Goal: Communication & Community: Answer question/provide support

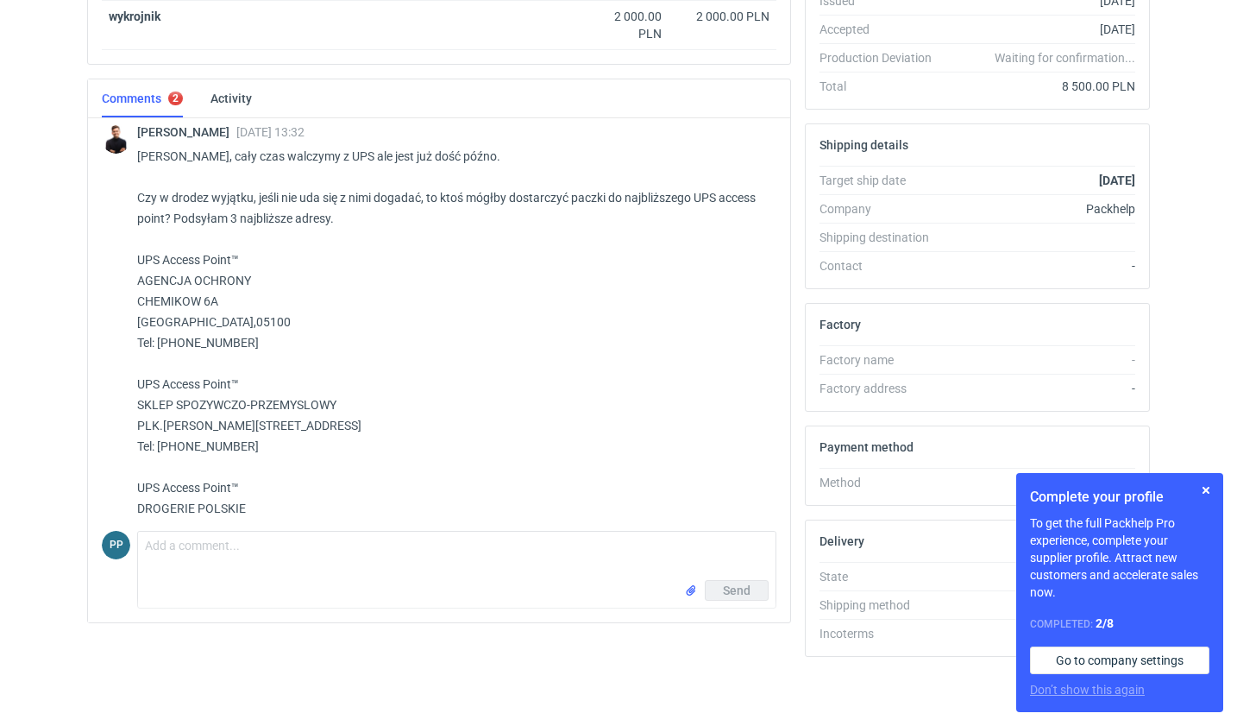
scroll to position [383, 0]
click at [215, 542] on textarea "Comment message" at bounding box center [457, 555] width 638 height 48
type textarea "[PERSON_NAME],"
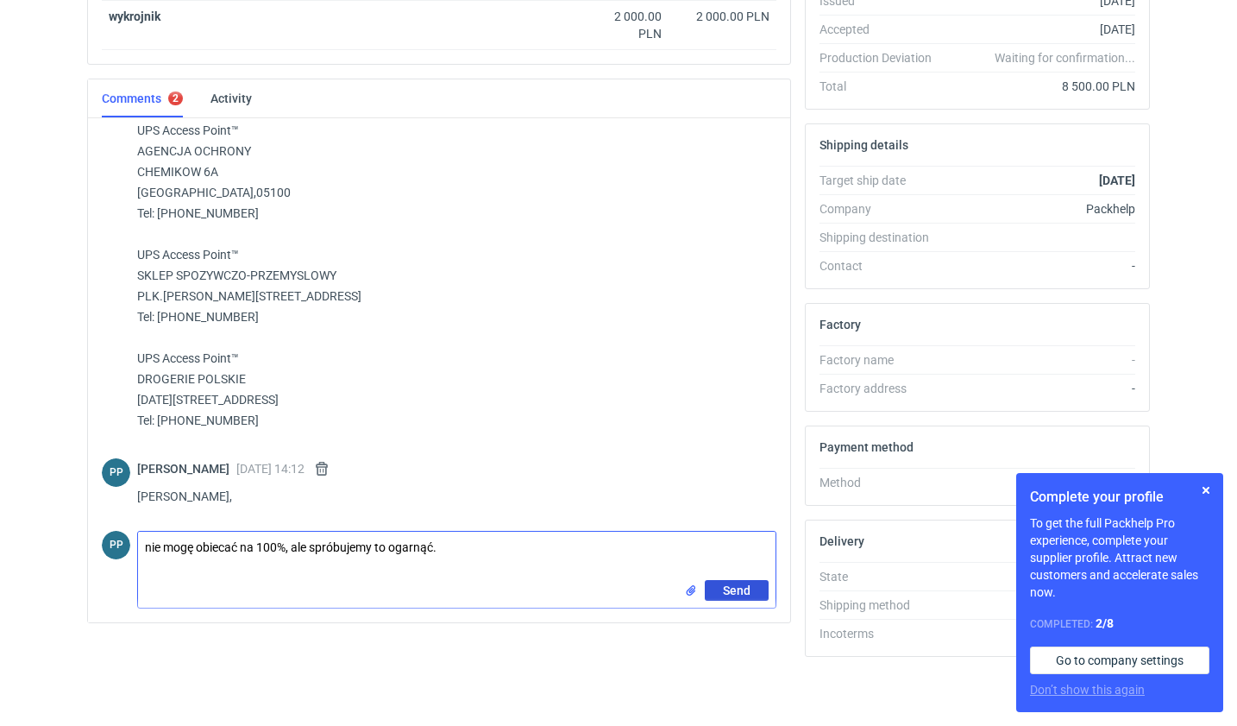
type textarea "nie mogę obiecać na 100%, ale spróbujemy to ogarnąć."
click at [740, 594] on span "Send" at bounding box center [737, 590] width 28 height 12
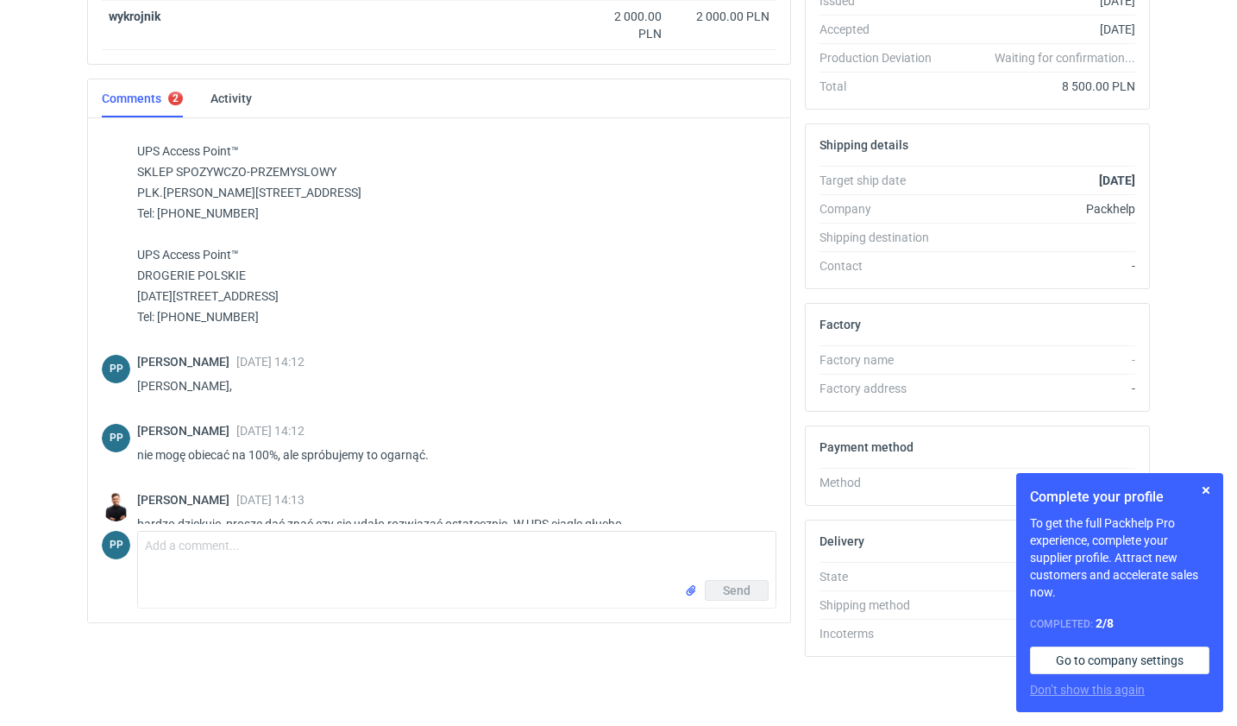
scroll to position [1996, 0]
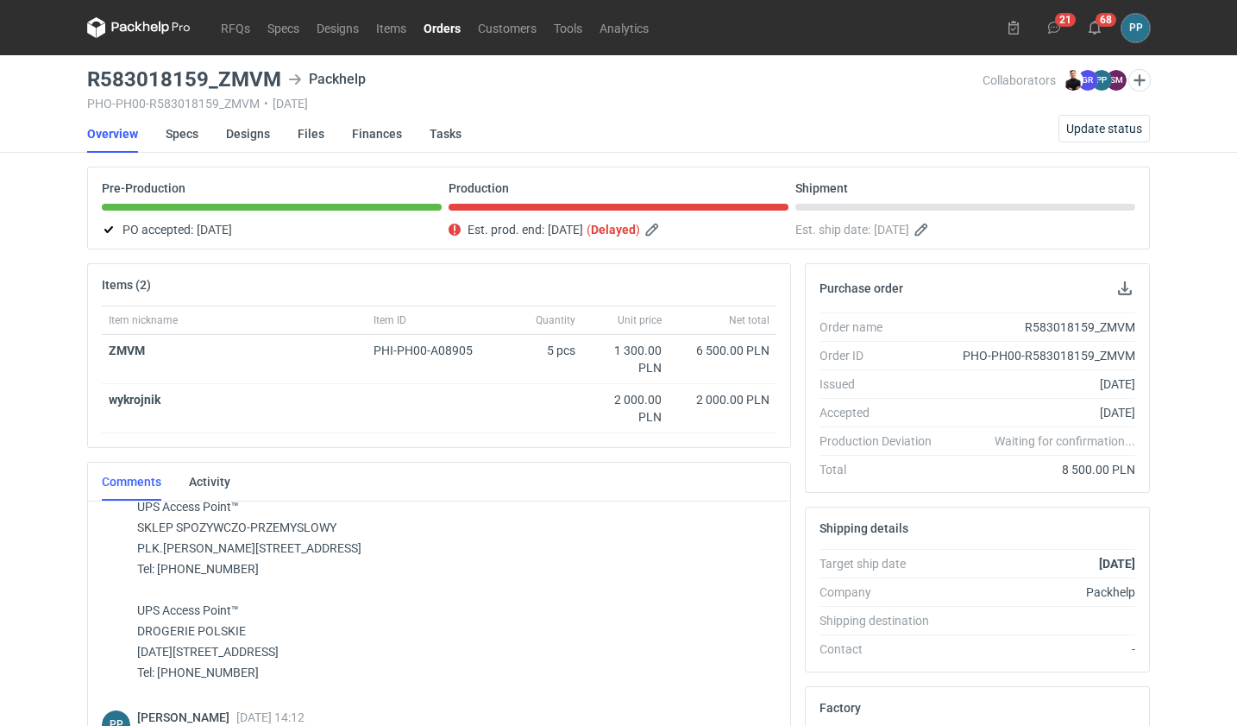
scroll to position [0, 3]
click at [223, 32] on link "RFQs" at bounding box center [235, 27] width 47 height 21
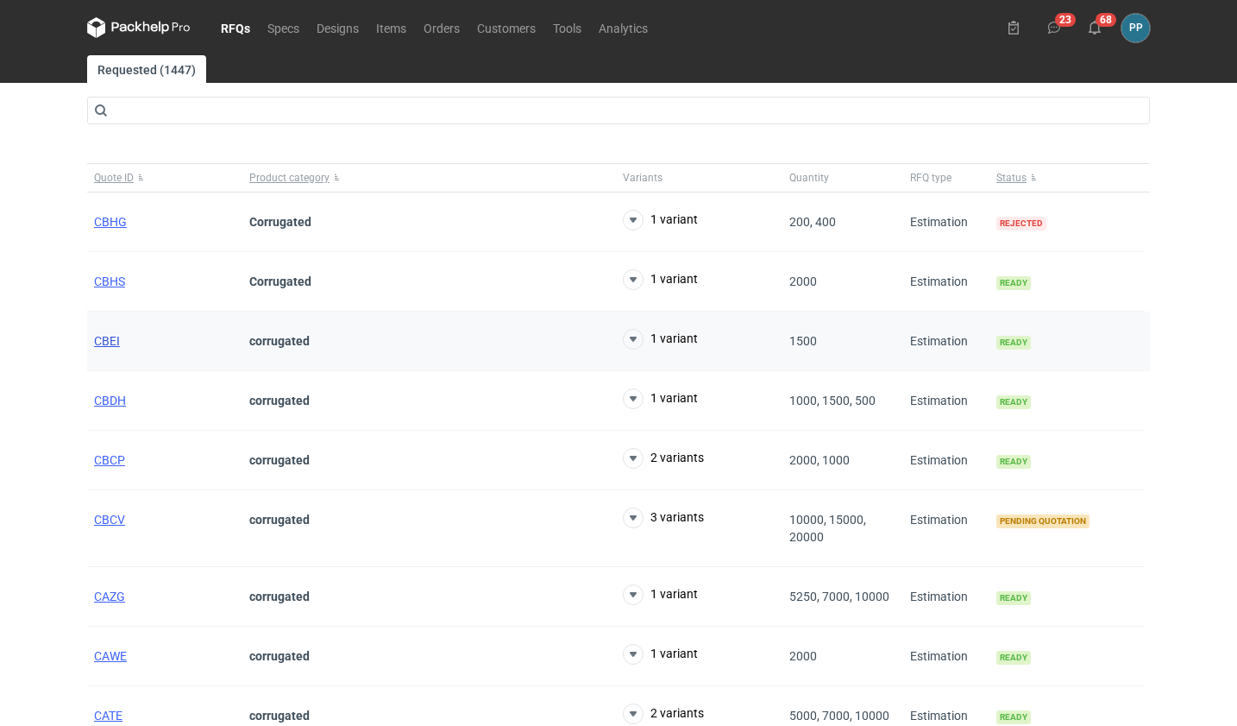
click at [104, 342] on span "CBEI" at bounding box center [107, 341] width 26 height 14
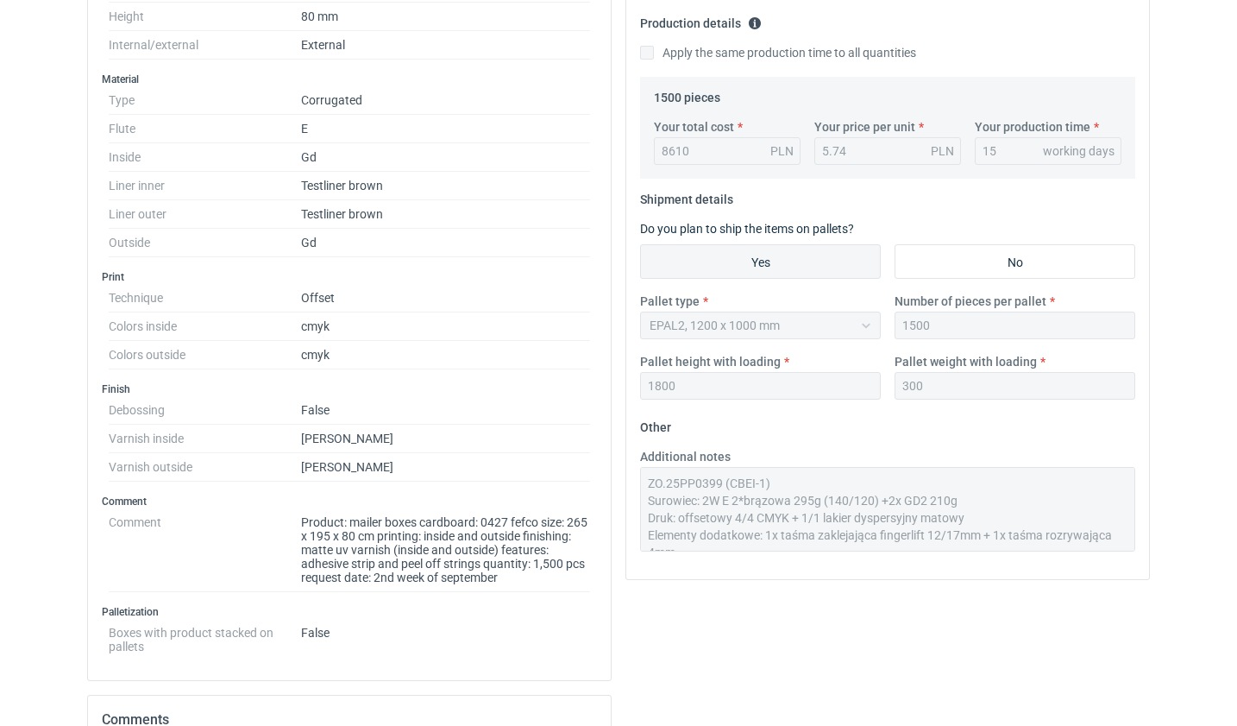
scroll to position [523, 0]
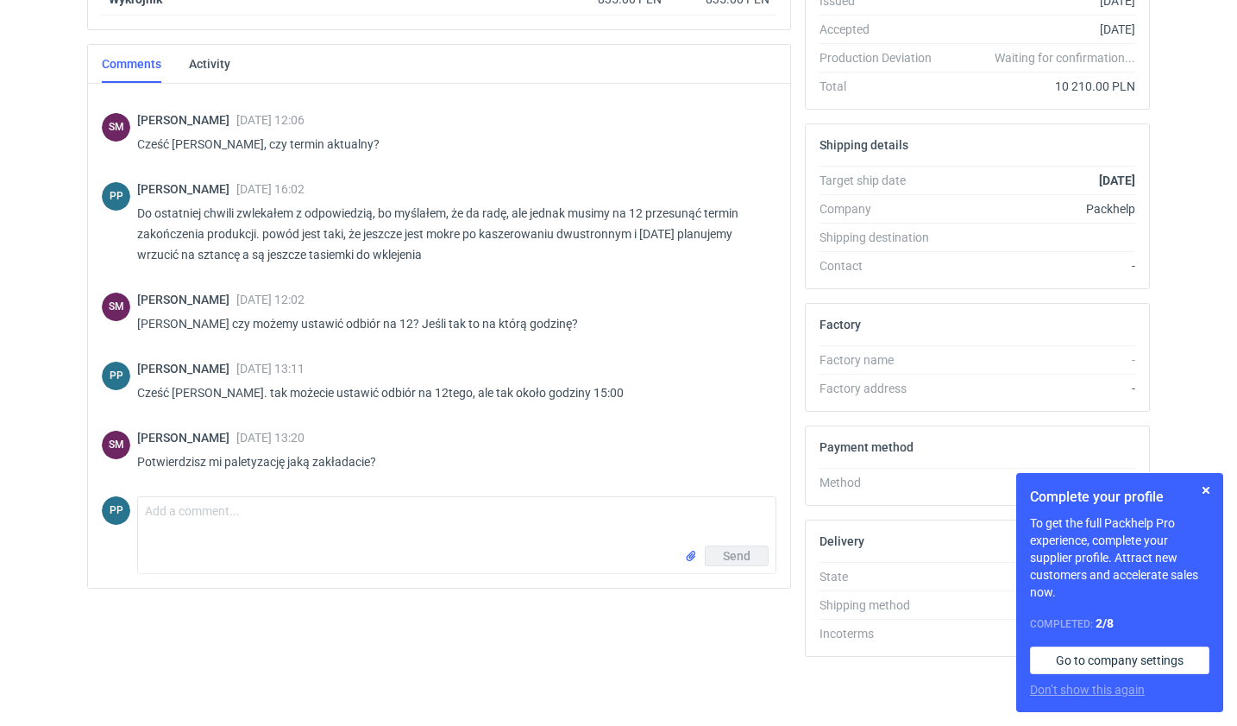
scroll to position [383, 0]
click at [173, 508] on textarea "Comment message" at bounding box center [457, 521] width 638 height 48
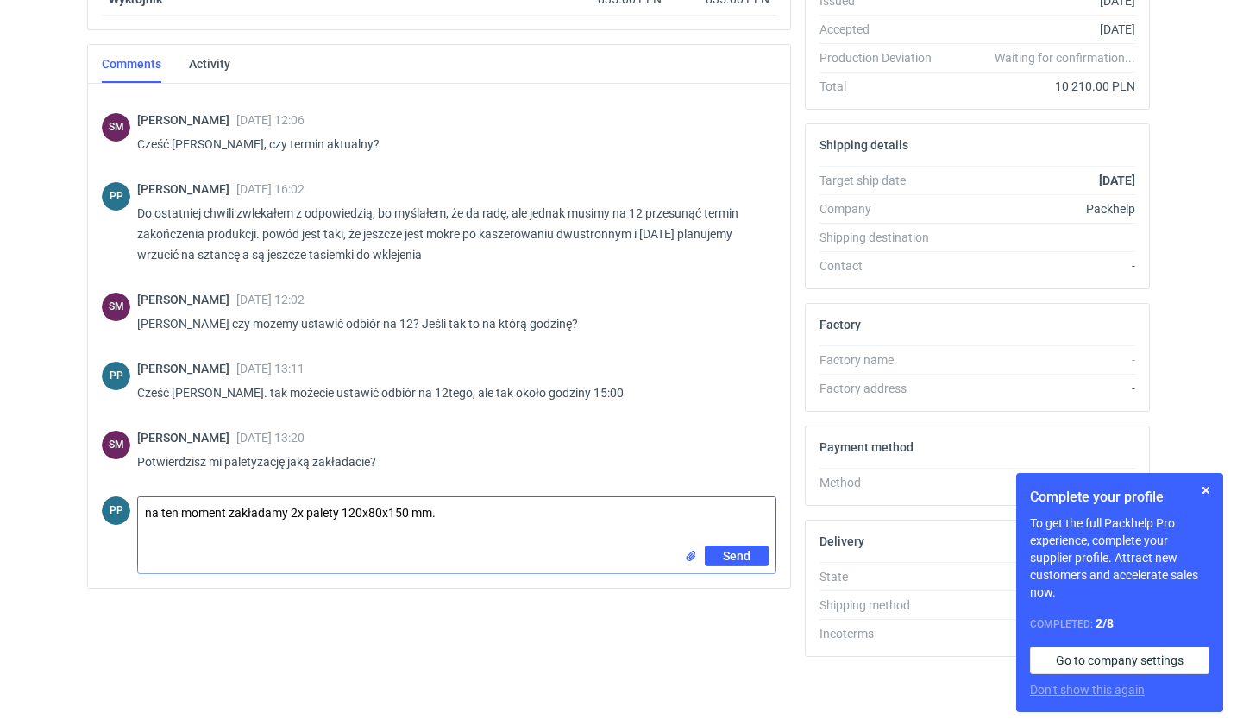
click at [421, 515] on textarea "na ten moment zakładamy 2x palety 120x80x150 mm." at bounding box center [457, 521] width 638 height 48
click at [400, 514] on textarea "na ten moment zakładamy 2x palety 120x80x150 cm." at bounding box center [457, 521] width 638 height 48
drag, startPoint x: 433, startPoint y: 512, endPoint x: 457, endPoint y: 525, distance: 27.4
click at [434, 513] on textarea "na ten moment zakładamy 2x palety 120x80x170 cm." at bounding box center [457, 521] width 638 height 48
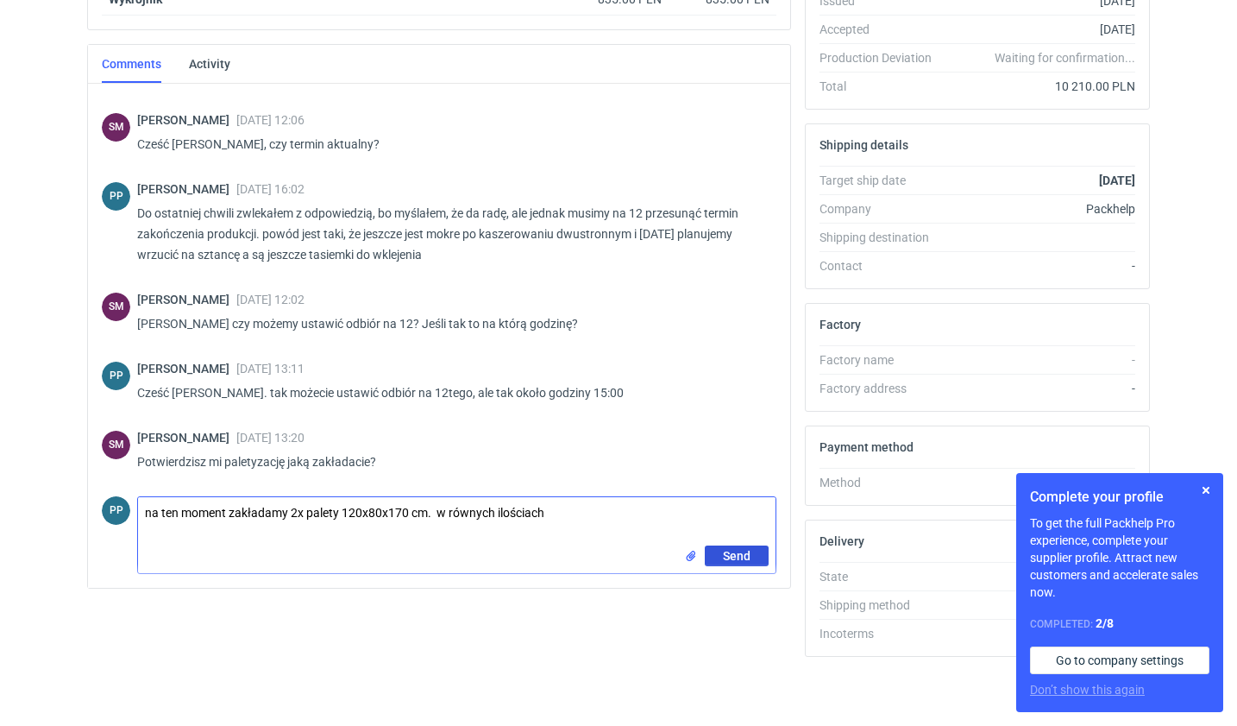
type textarea "na ten moment zakładamy 2x palety 120x80x170 cm. w równych ilościach"
click at [728, 558] on span "Send" at bounding box center [737, 556] width 28 height 12
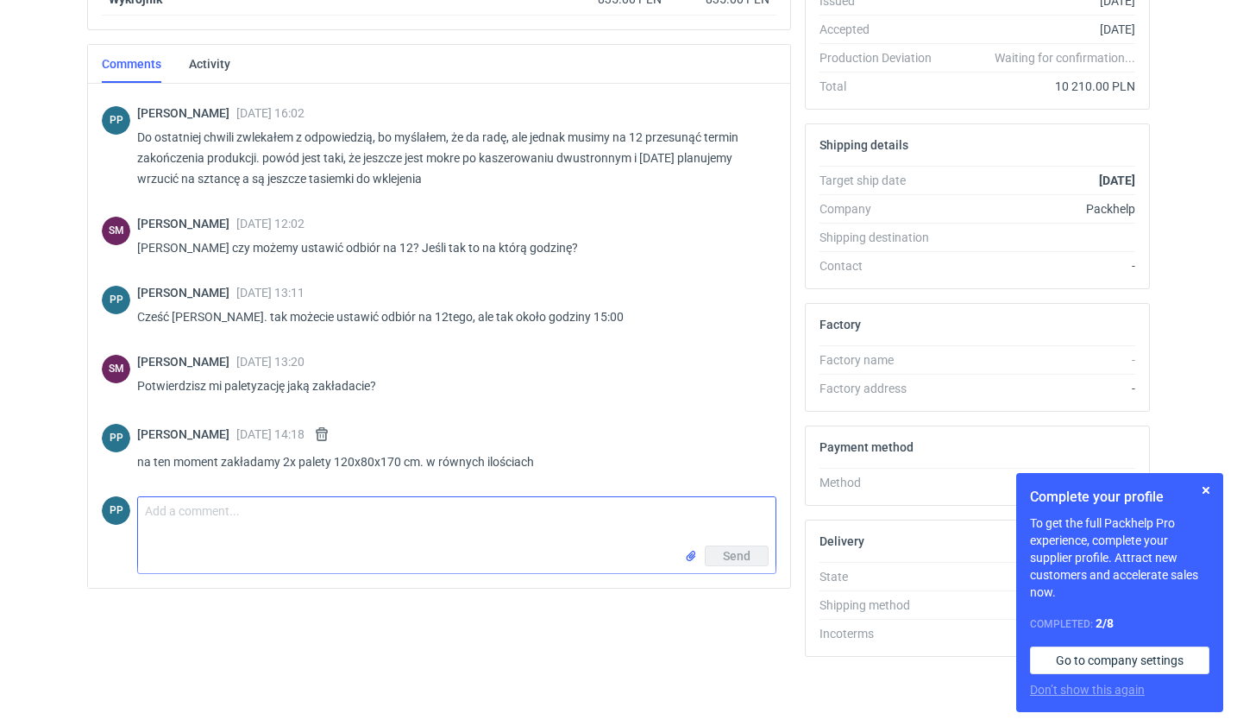
scroll to position [1445, 0]
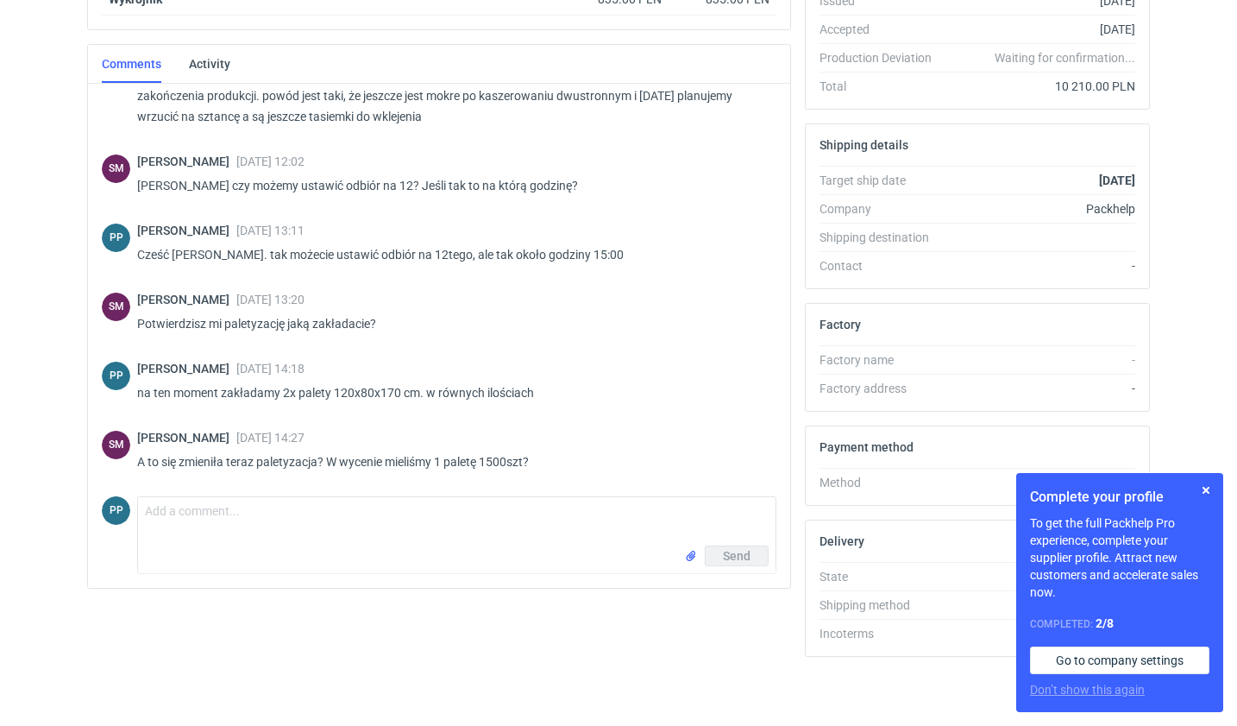
scroll to position [383, 0]
click at [182, 508] on textarea "Comment message" at bounding box center [457, 521] width 638 height 48
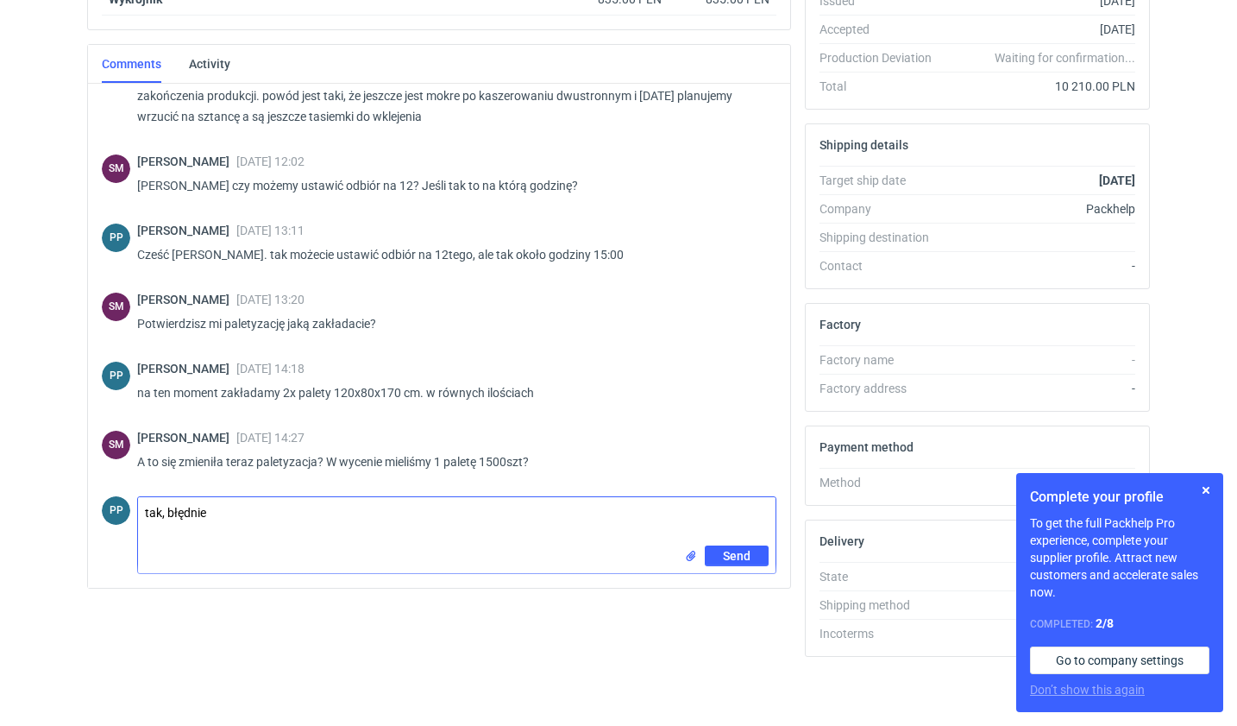
type textarea "tak, błędnie"
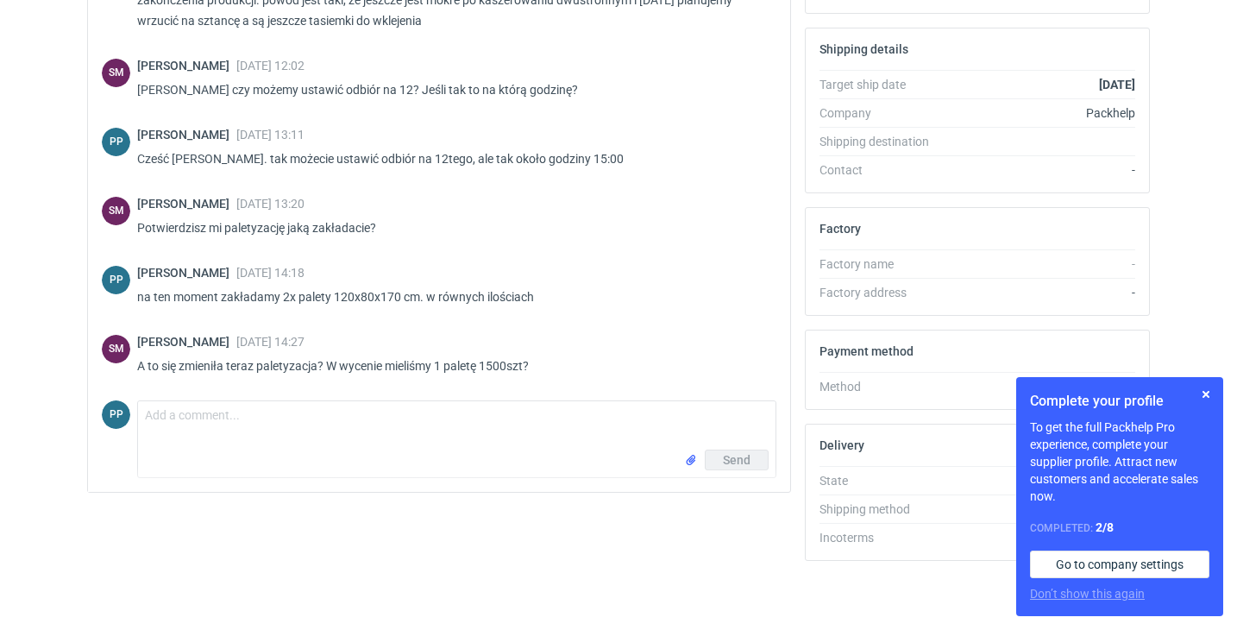
scroll to position [431, 0]
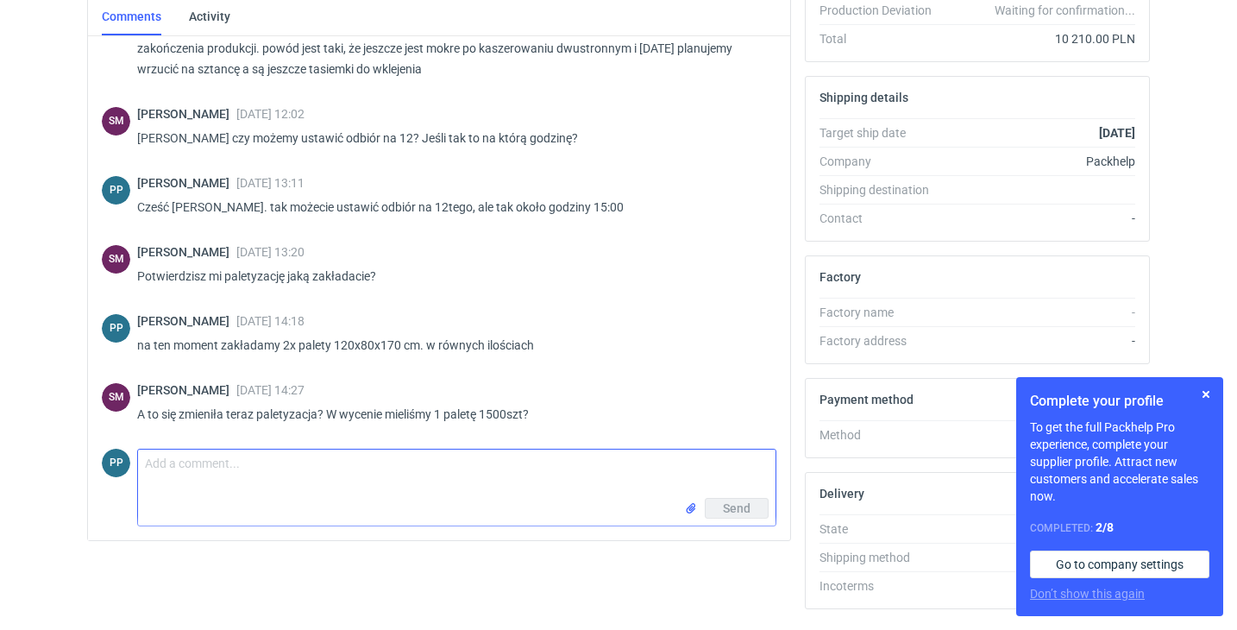
click at [162, 461] on textarea "Comment message" at bounding box center [457, 474] width 638 height 48
drag, startPoint x: 162, startPoint y: 461, endPoint x: 353, endPoint y: 463, distance: 190.7
click at [353, 463] on textarea "tak, nie zmieści się tak, jak założyłem kalkulacji" at bounding box center [457, 474] width 638 height 48
click at [356, 462] on textarea "tak, nie zmieści się tak, jak założyłem kalkulacji" at bounding box center [457, 474] width 638 height 48
click at [347, 465] on textarea "tak, nie zmieści się tak, jak założyłem kalkulacji" at bounding box center [457, 474] width 638 height 48
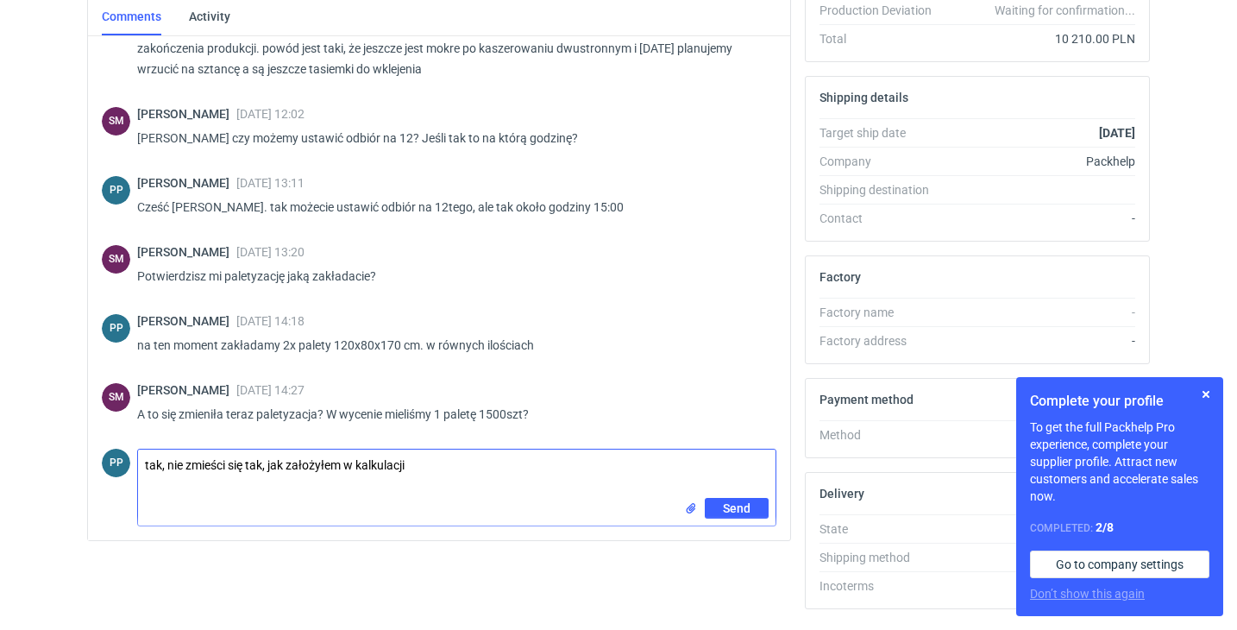
click at [433, 467] on textarea "tak, nie zmieści się tak, jak założyłem w kalkulacji" at bounding box center [457, 474] width 638 height 48
type textarea "tak, nie zmieści się tak, jak założyłem w kalkulacji"
click at [753, 508] on button "Send" at bounding box center [737, 508] width 64 height 21
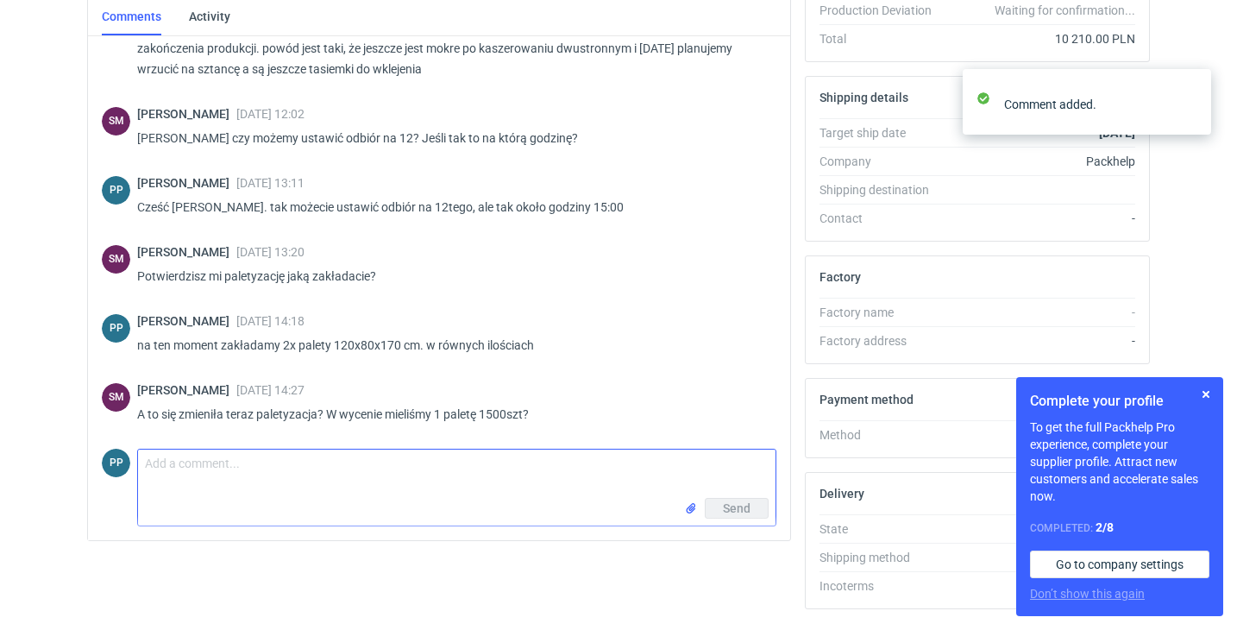
scroll to position [1431, 0]
